Goal: Task Accomplishment & Management: Use online tool/utility

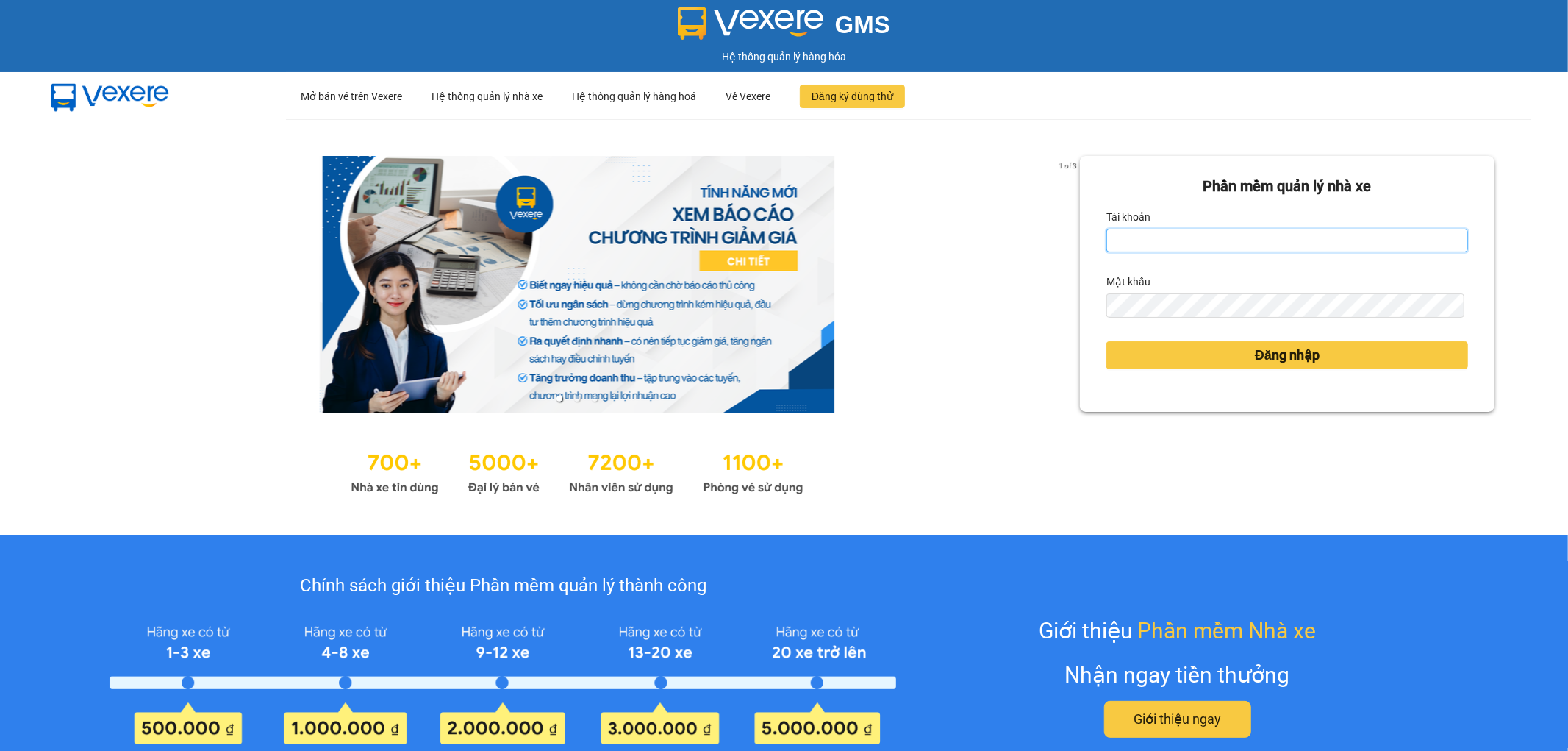
click at [1317, 240] on input "Tài khoản" at bounding box center [1287, 240] width 362 height 24
type input "thinhdl.bmtai"
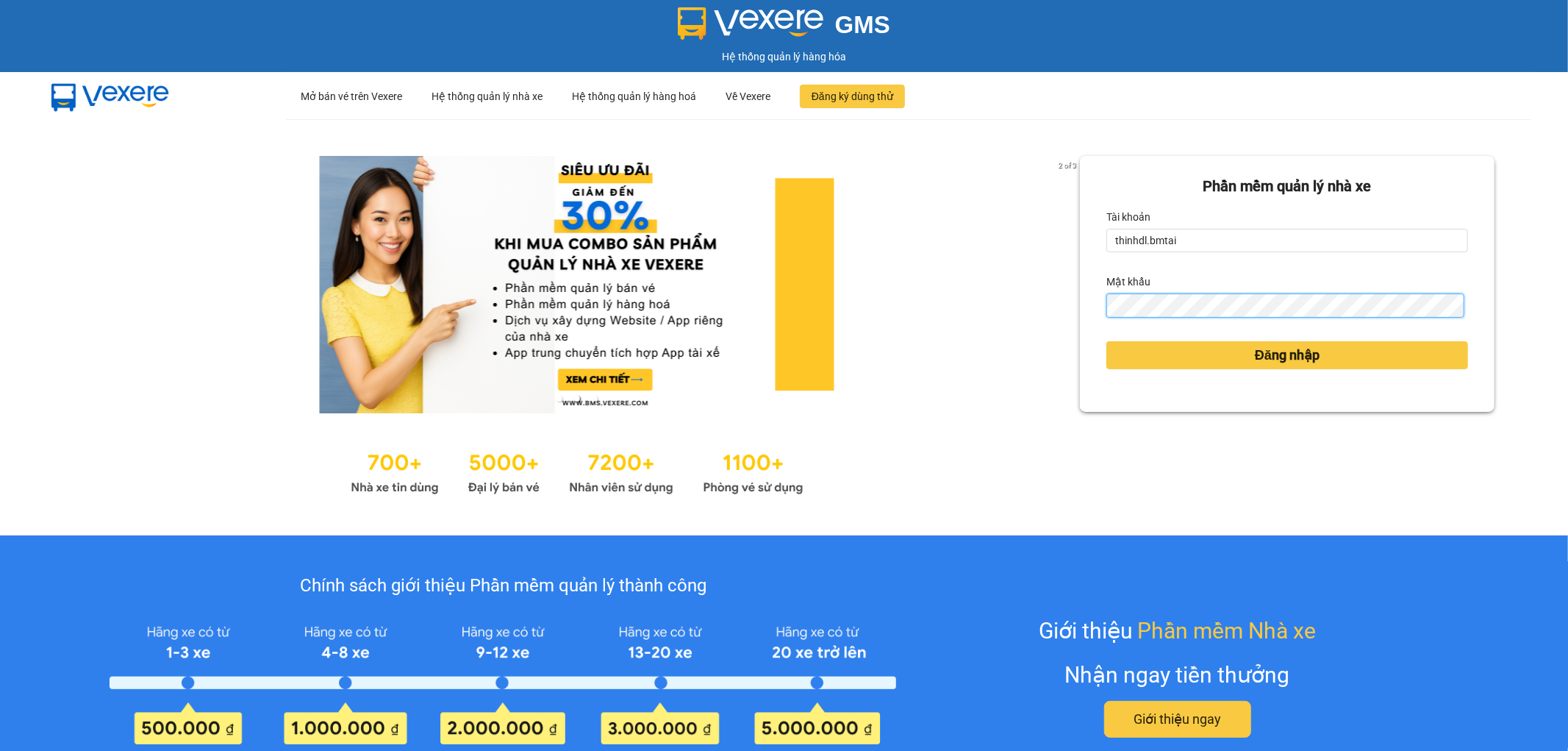
click at [1106, 341] on button "Đăng nhập" at bounding box center [1287, 355] width 362 height 28
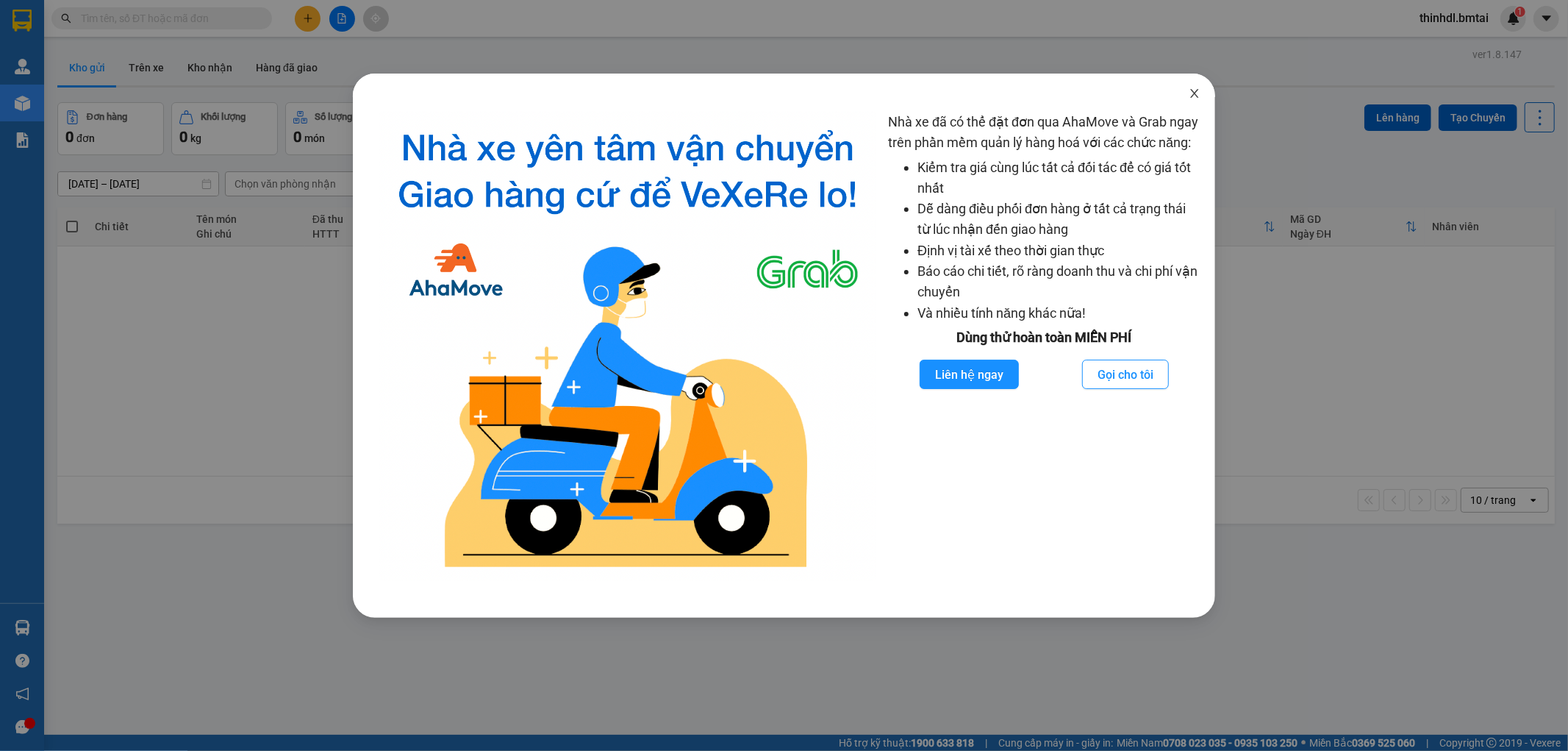
click at [1192, 94] on icon "close" at bounding box center [1194, 93] width 11 height 11
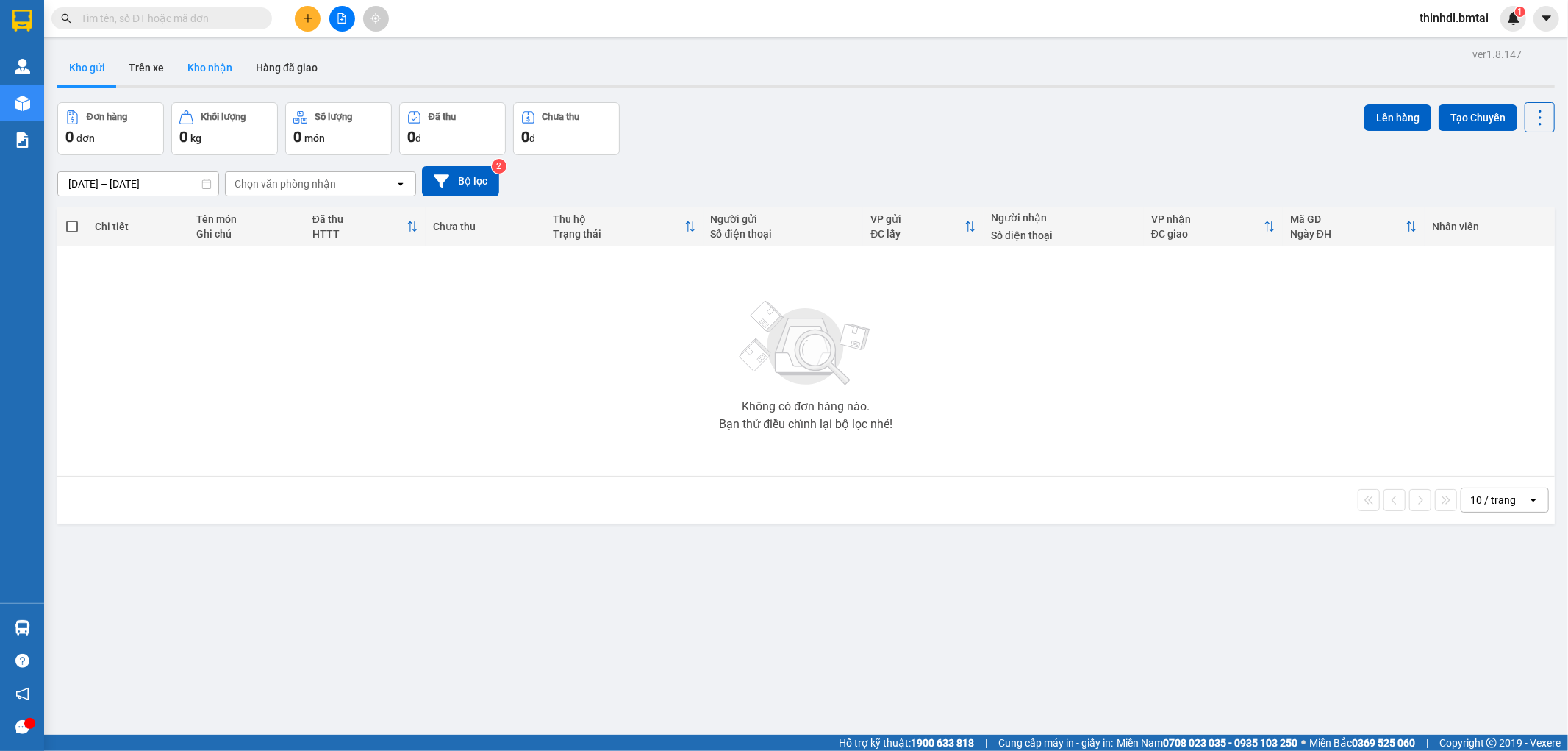
drag, startPoint x: 271, startPoint y: 70, endPoint x: 222, endPoint y: 70, distance: 49.0
click at [266, 70] on button "Hàng đã giao" at bounding box center [286, 67] width 85 height 35
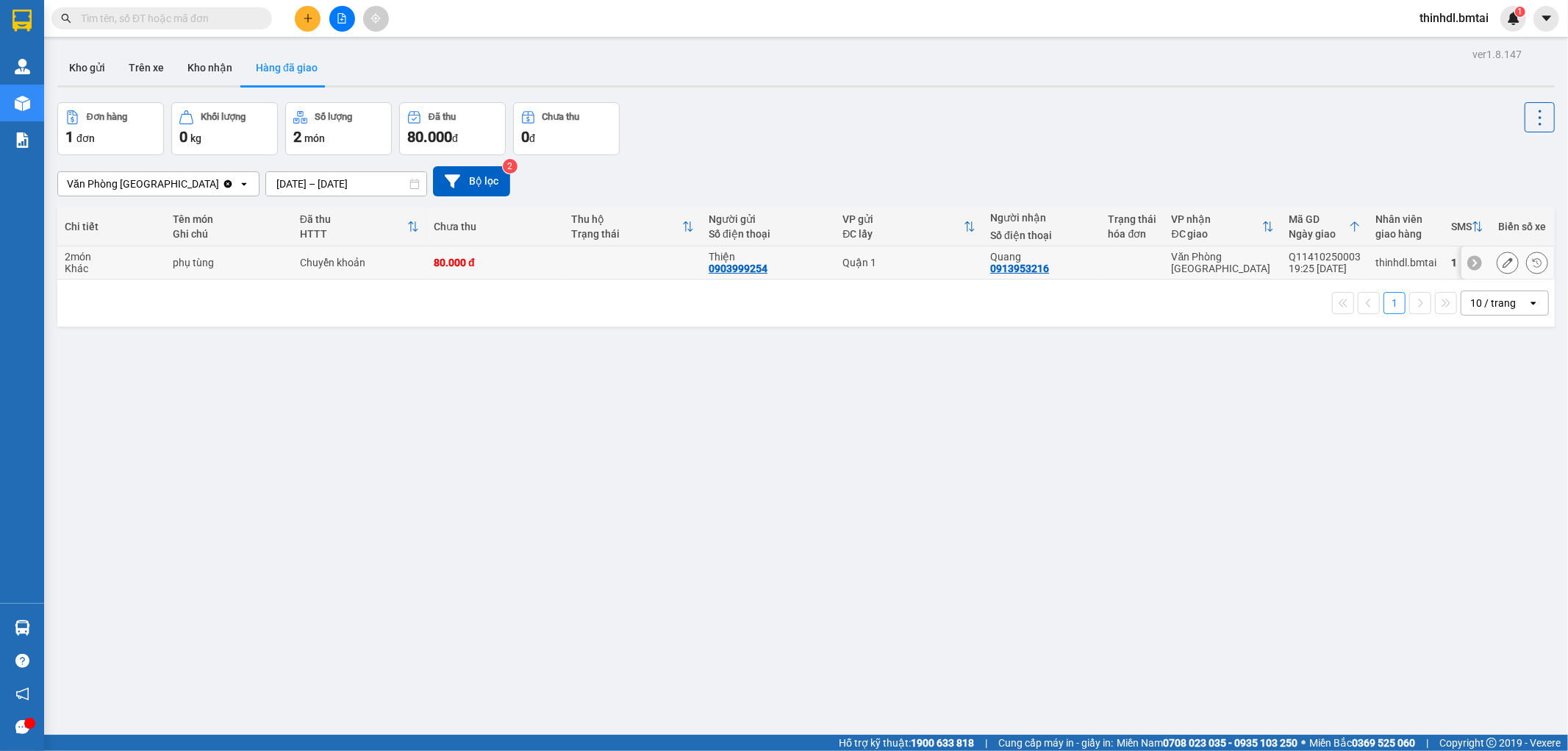
click at [1502, 263] on icon at bounding box center [1508, 263] width 11 height 11
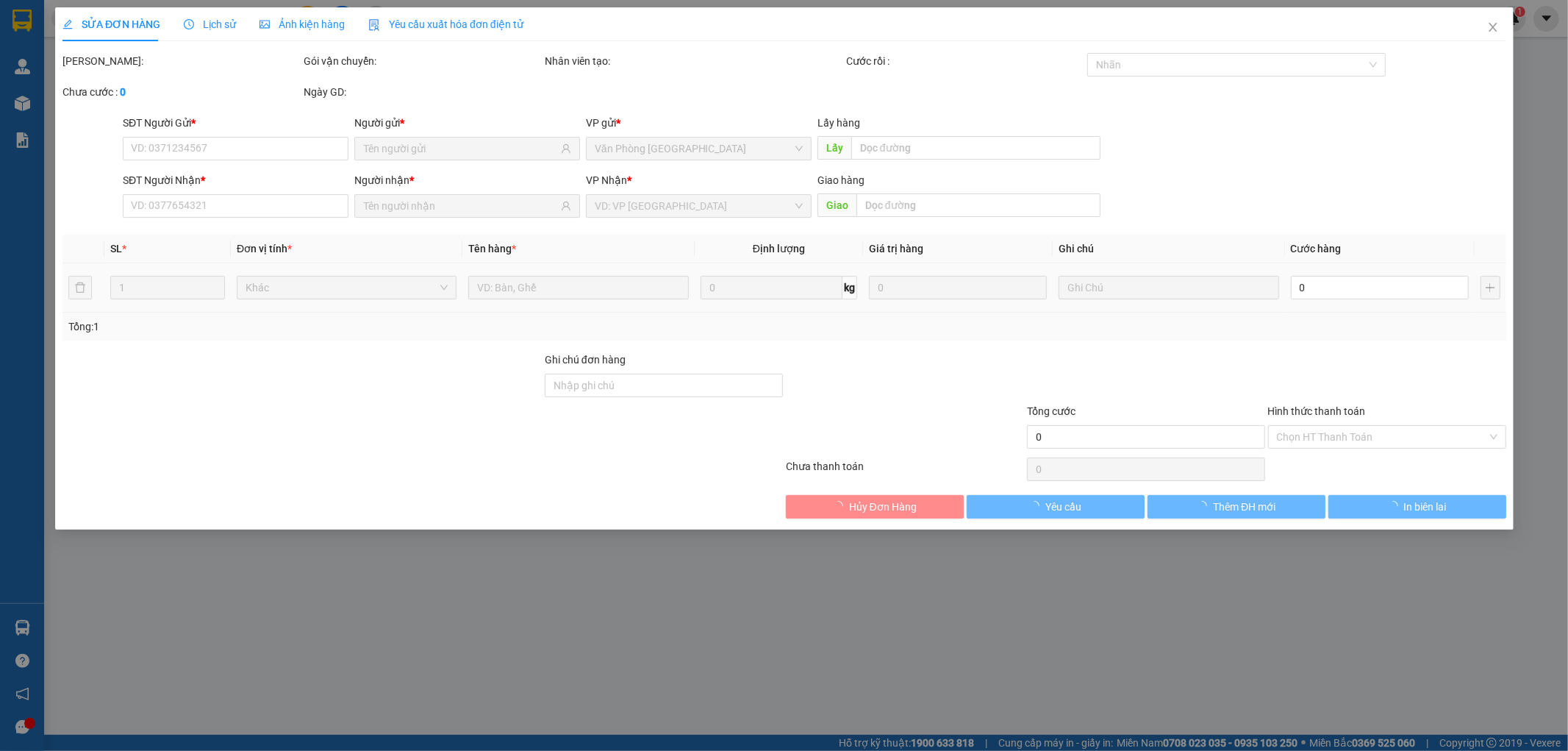
type input "0903999254"
type input "Thiện"
type input "0913953216"
type input "Quang"
type input "80.000"
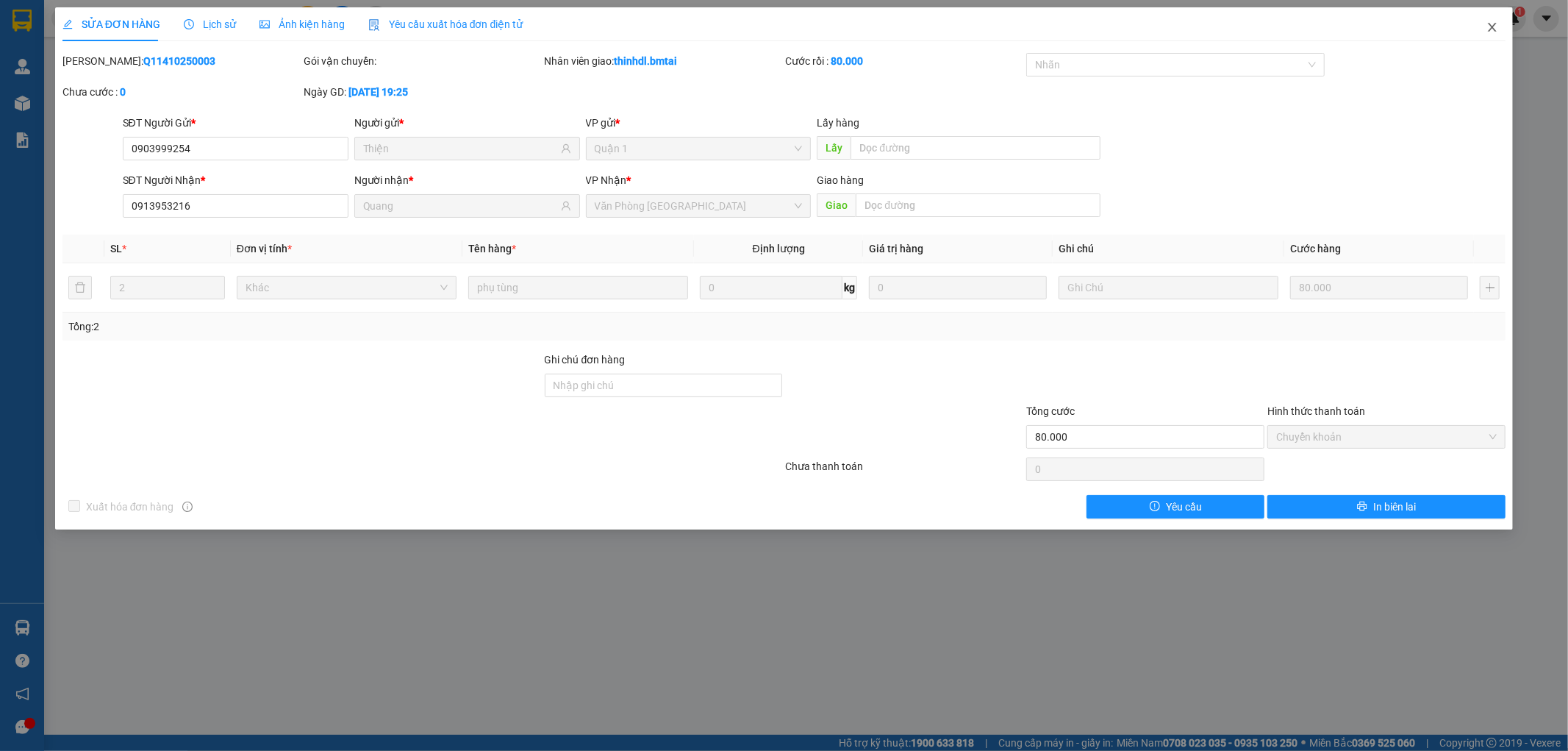
click at [1490, 27] on icon "close" at bounding box center [1492, 26] width 11 height 11
